Goal: Information Seeking & Learning: Learn about a topic

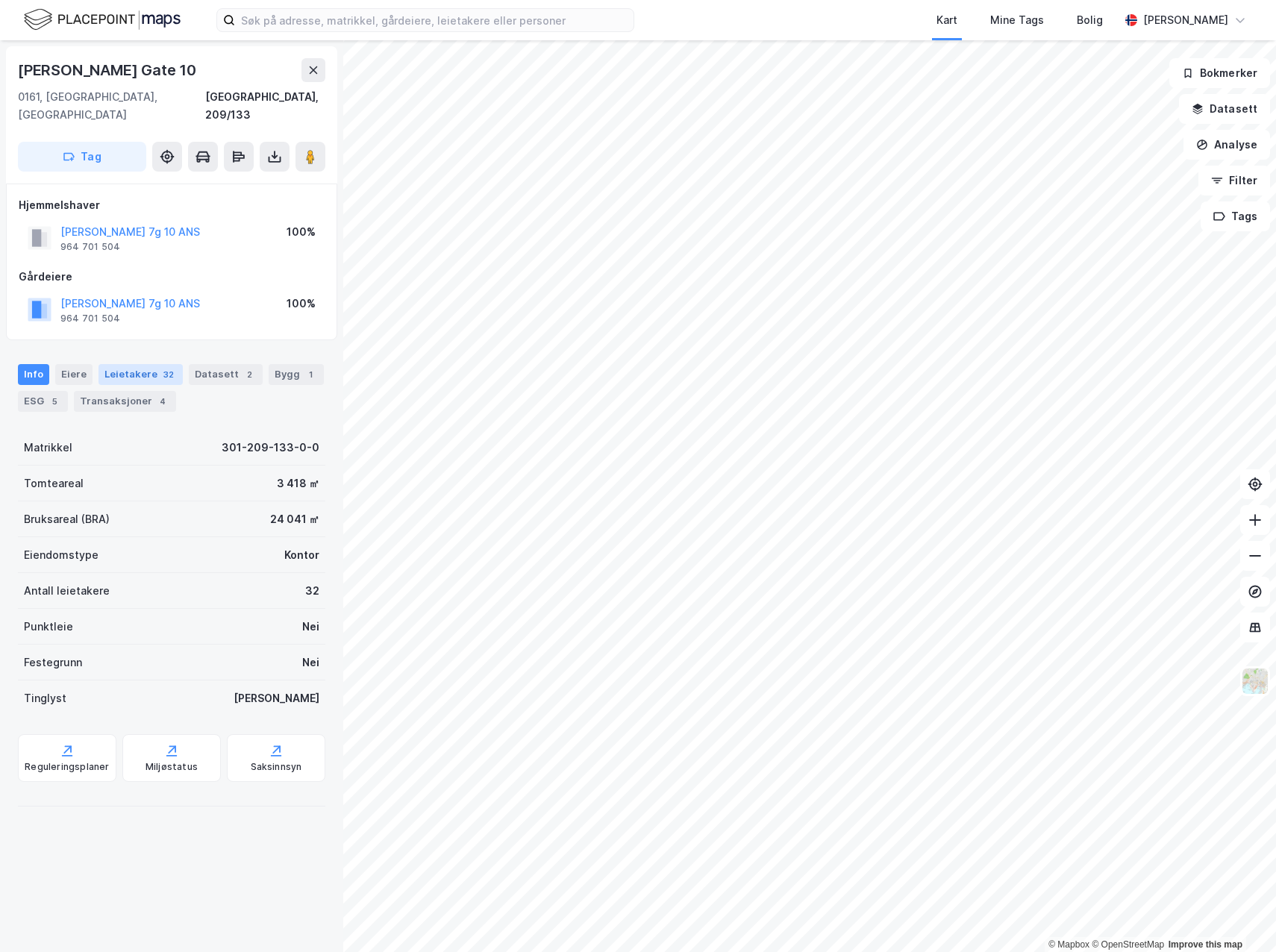
click at [113, 364] on div "Leietakere 32" at bounding box center [141, 374] width 85 height 21
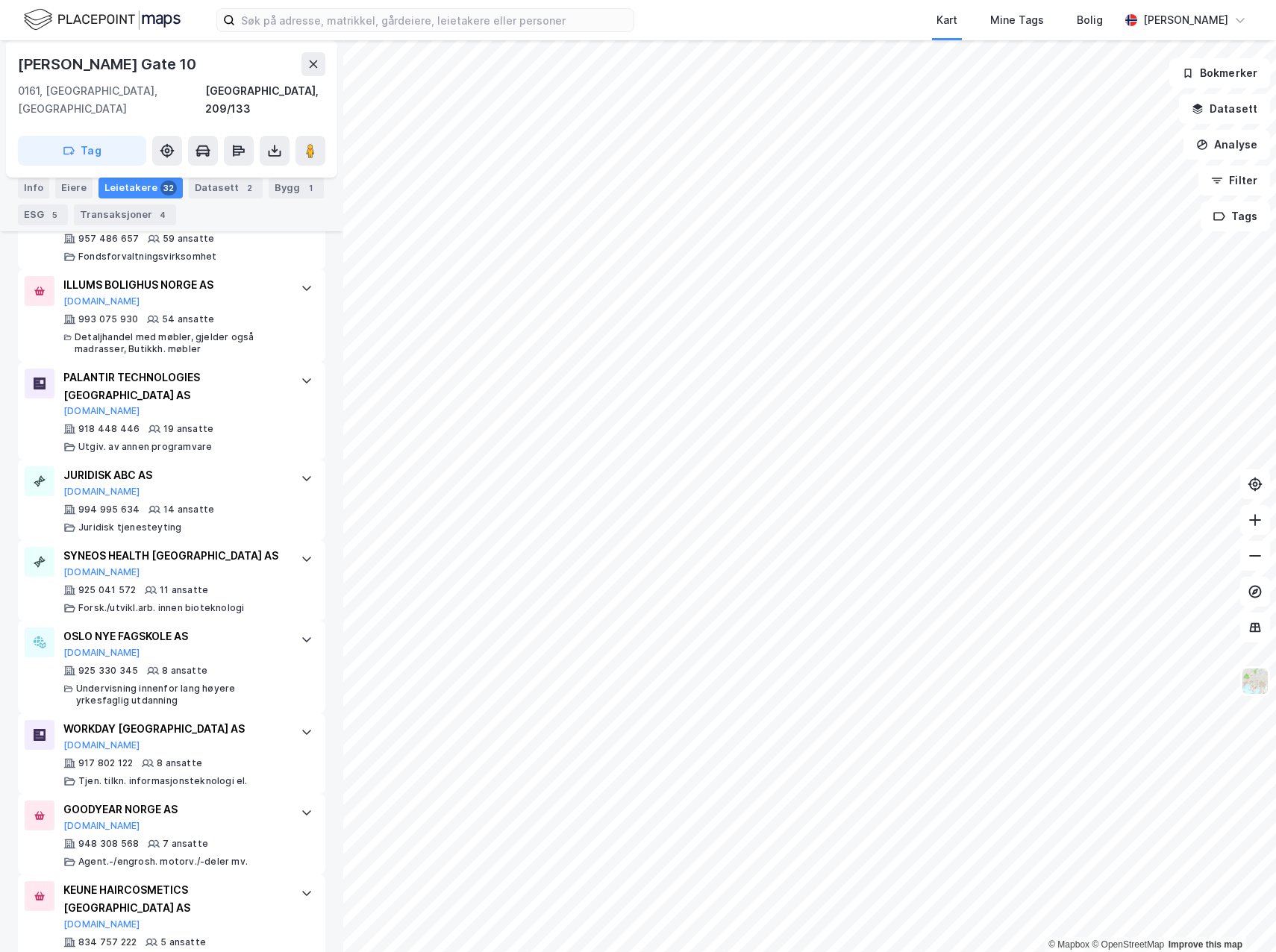
scroll to position [467, 0]
